Goal: Task Accomplishment & Management: Use online tool/utility

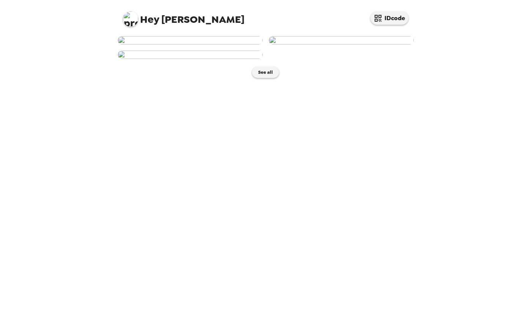
click at [197, 59] on img at bounding box center [190, 55] width 145 height 8
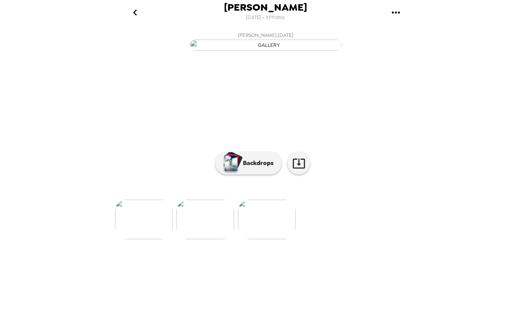
scroll to position [7, 0]
click at [199, 239] on img at bounding box center [206, 218] width 58 height 39
click at [200, 239] on img at bounding box center [205, 218] width 58 height 39
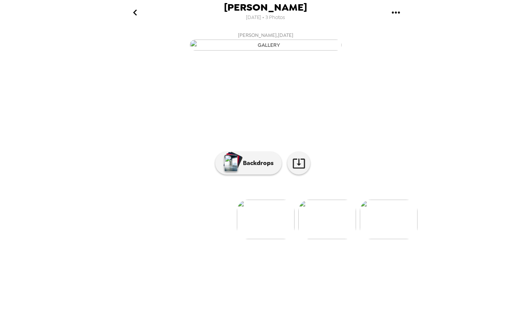
click at [322, 239] on img at bounding box center [327, 218] width 58 height 39
click at [249, 167] on p "Backdrops" at bounding box center [256, 162] width 35 height 9
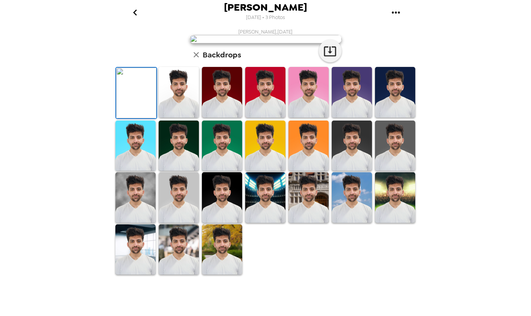
scroll to position [131, 0]
click at [303, 117] on img at bounding box center [309, 92] width 40 height 51
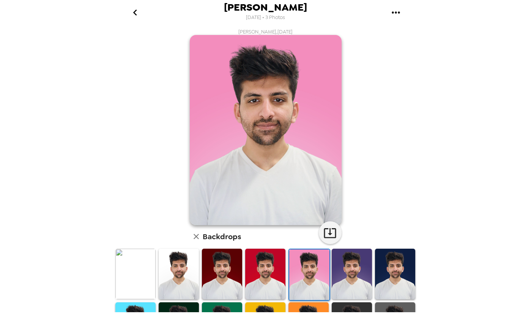
scroll to position [0, 0]
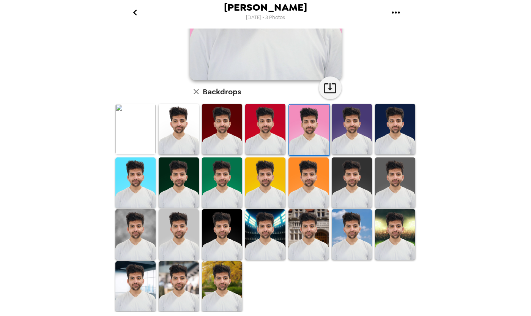
click at [355, 229] on img at bounding box center [352, 234] width 40 height 51
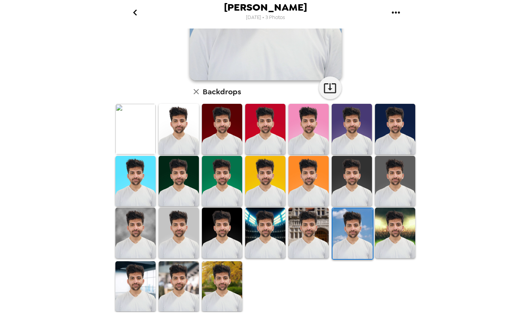
scroll to position [145, 0]
click at [182, 249] on img at bounding box center [179, 232] width 40 height 51
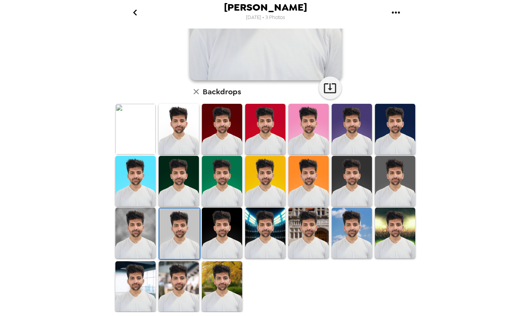
click at [213, 268] on img at bounding box center [222, 286] width 40 height 51
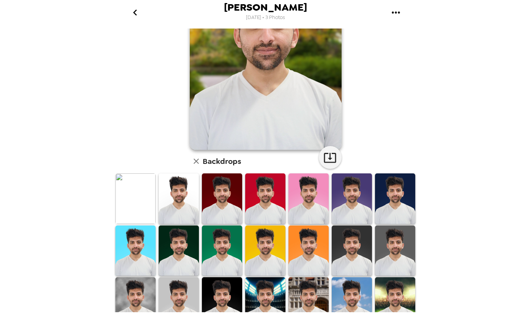
scroll to position [103, 0]
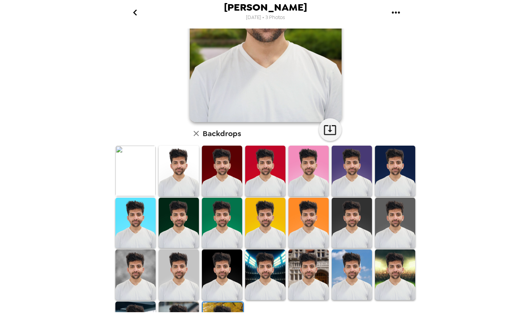
click at [174, 217] on img at bounding box center [179, 222] width 40 height 51
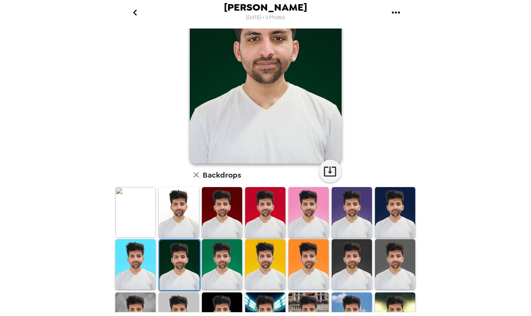
scroll to position [122, 0]
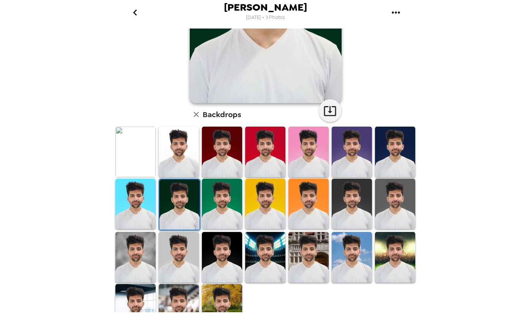
click at [361, 142] on img at bounding box center [352, 151] width 40 height 51
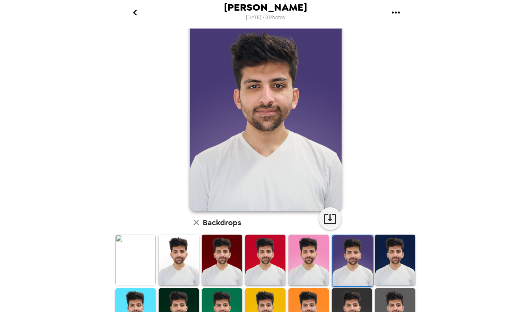
scroll to position [37, 0]
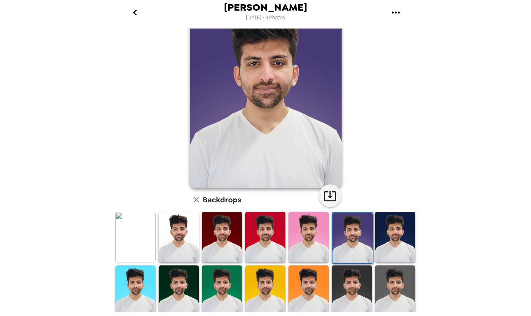
click at [400, 233] on img at bounding box center [395, 236] width 40 height 51
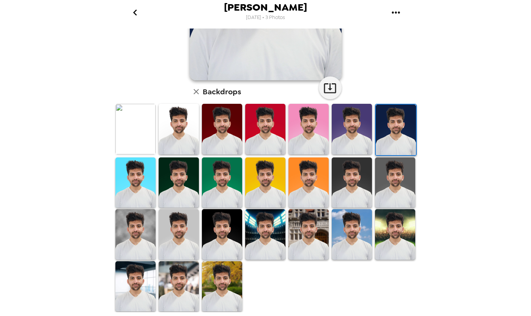
scroll to position [145, 0]
click at [170, 296] on img at bounding box center [179, 286] width 40 height 51
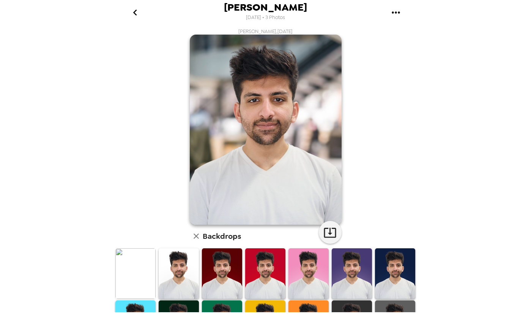
scroll to position [0, 0]
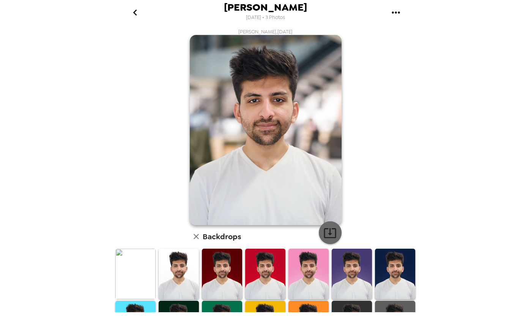
click at [333, 229] on icon "button" at bounding box center [330, 233] width 12 height 10
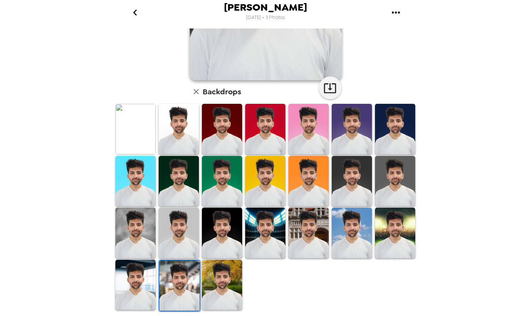
click at [220, 210] on img at bounding box center [222, 232] width 40 height 51
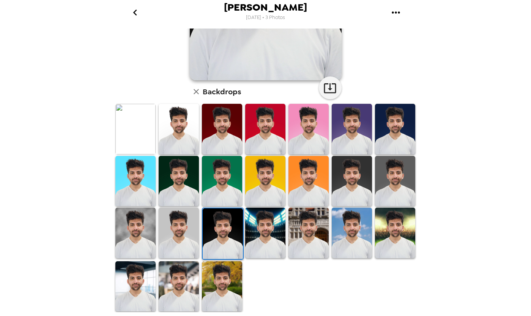
scroll to position [145, 0]
click at [133, 105] on img at bounding box center [135, 129] width 40 height 51
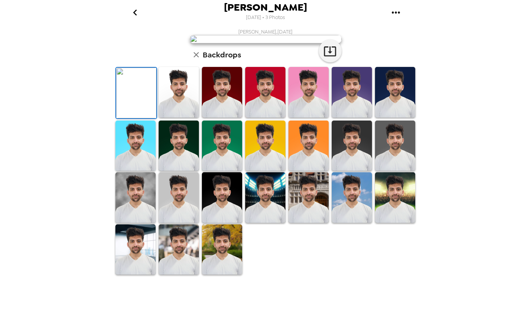
click at [138, 118] on img at bounding box center [136, 93] width 40 height 51
click at [164, 117] on img at bounding box center [179, 92] width 40 height 51
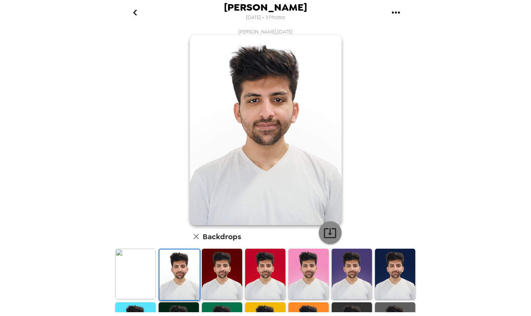
click at [330, 231] on icon "button" at bounding box center [330, 233] width 12 height 10
